Goal: Transaction & Acquisition: Obtain resource

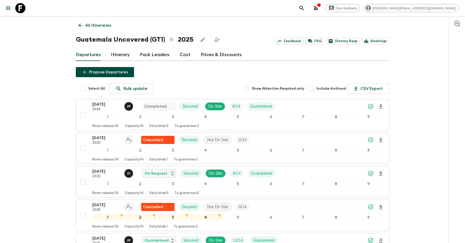
click at [22, 13] on link at bounding box center [20, 8] width 14 height 14
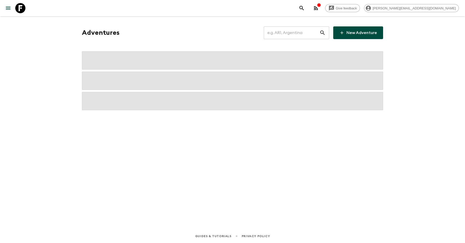
click at [296, 32] on input "text" at bounding box center [292, 33] width 56 height 14
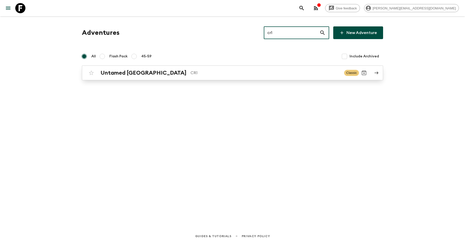
type input "cr1"
click at [218, 73] on p "CR1" at bounding box center [264, 73] width 149 height 6
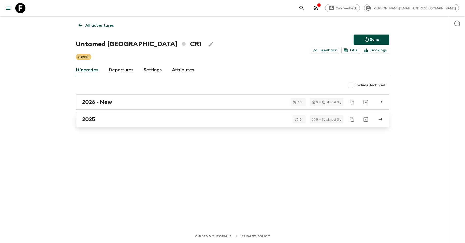
click at [127, 116] on div "2025" at bounding box center [227, 119] width 291 height 7
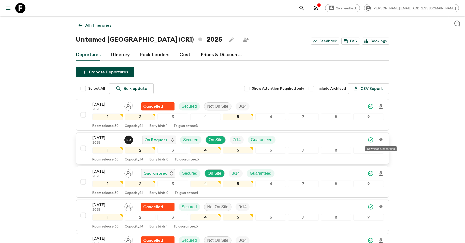
click at [382, 138] on icon "Download Onboarding" at bounding box center [380, 140] width 6 height 6
